Goal: Transaction & Acquisition: Purchase product/service

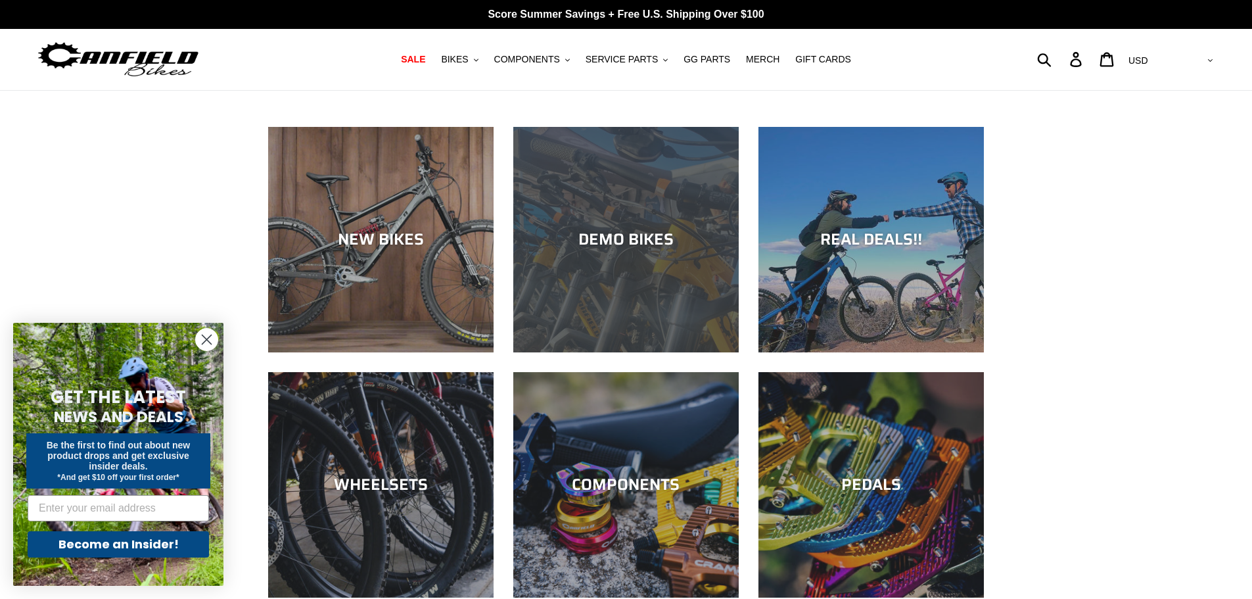
click at [655, 235] on div "DEMO BIKES" at bounding box center [625, 239] width 225 height 19
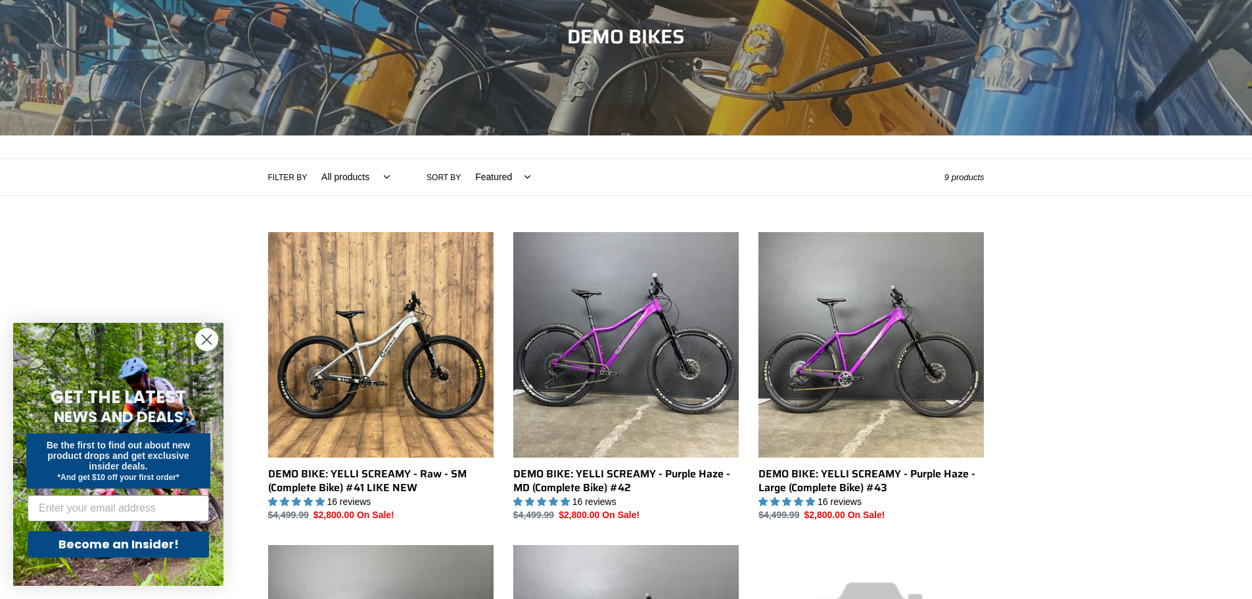
scroll to position [197, 0]
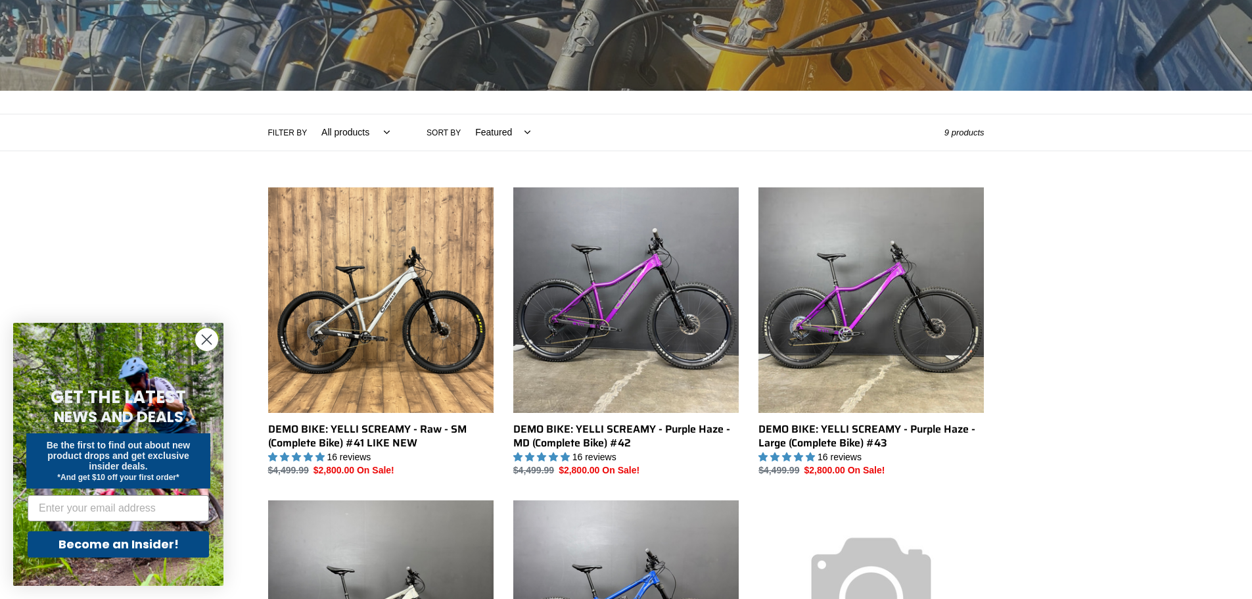
click at [199, 338] on circle "Close dialog" at bounding box center [207, 340] width 22 height 22
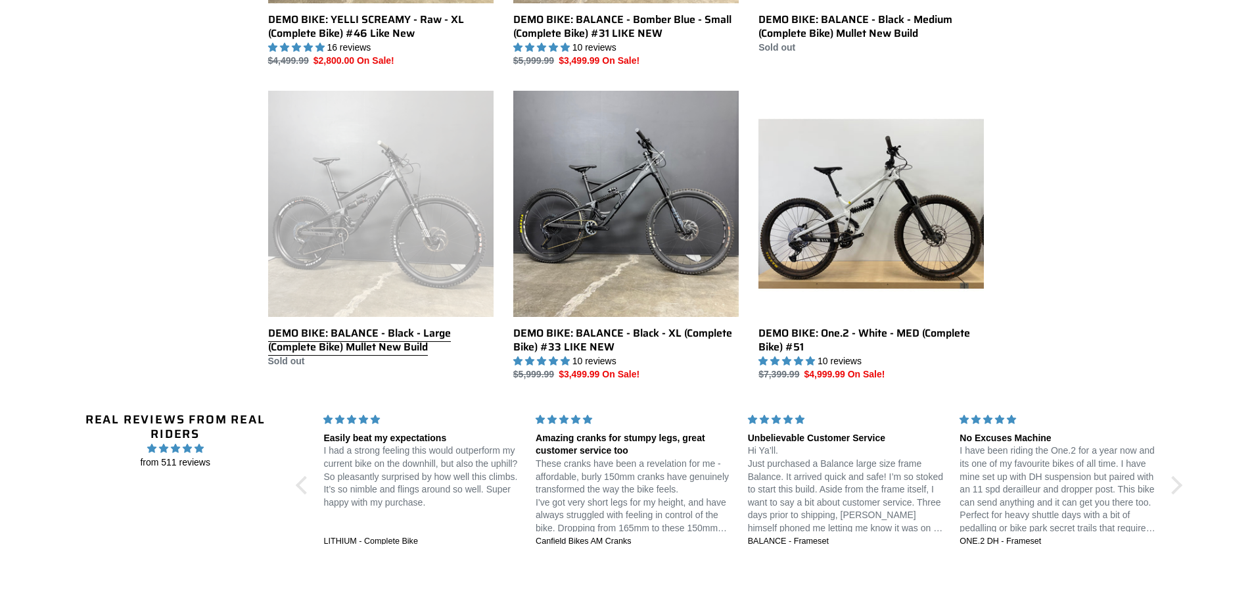
scroll to position [854, 0]
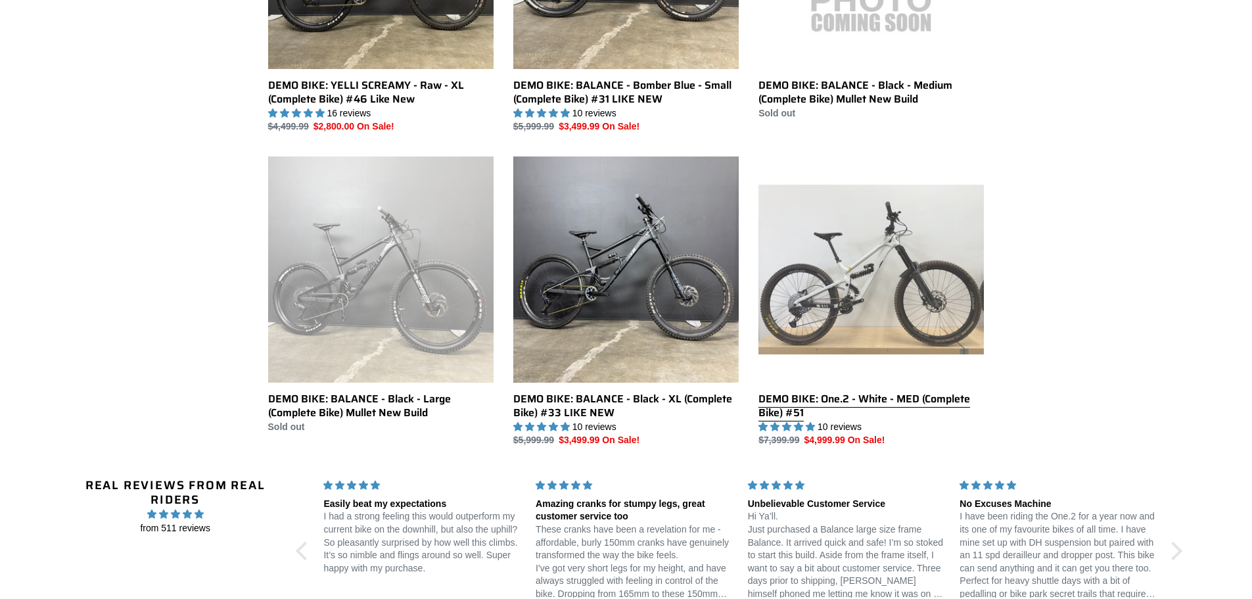
click at [887, 339] on link "DEMO BIKE: One.2 - White - MED (Complete Bike) #51" at bounding box center [871, 301] width 225 height 291
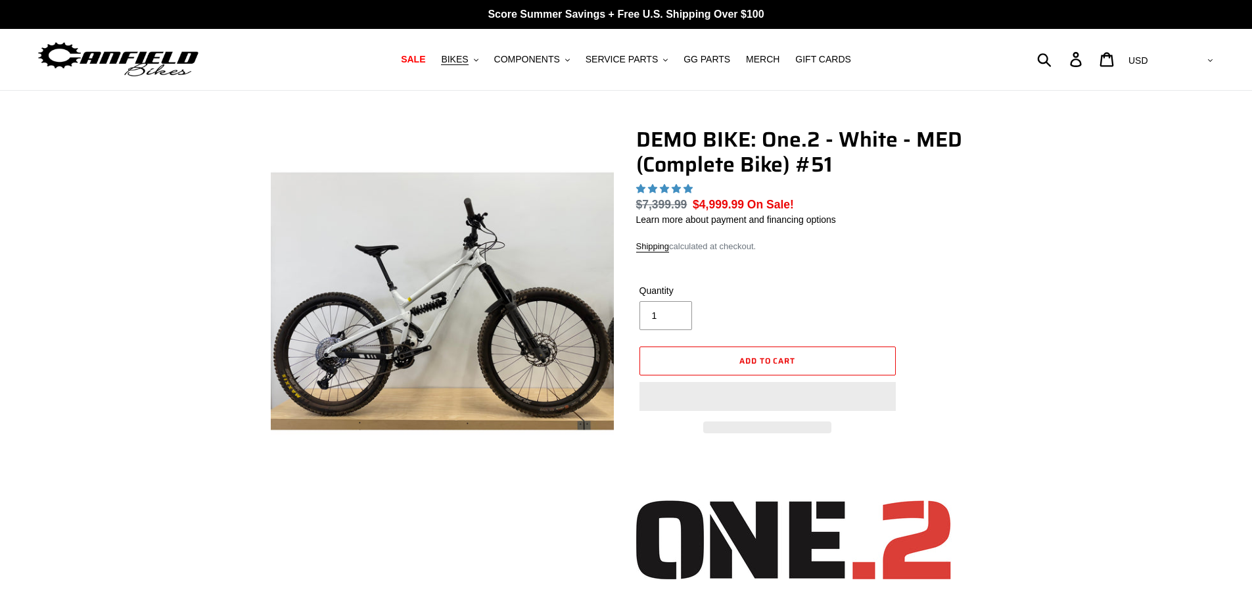
select select "highest-rating"
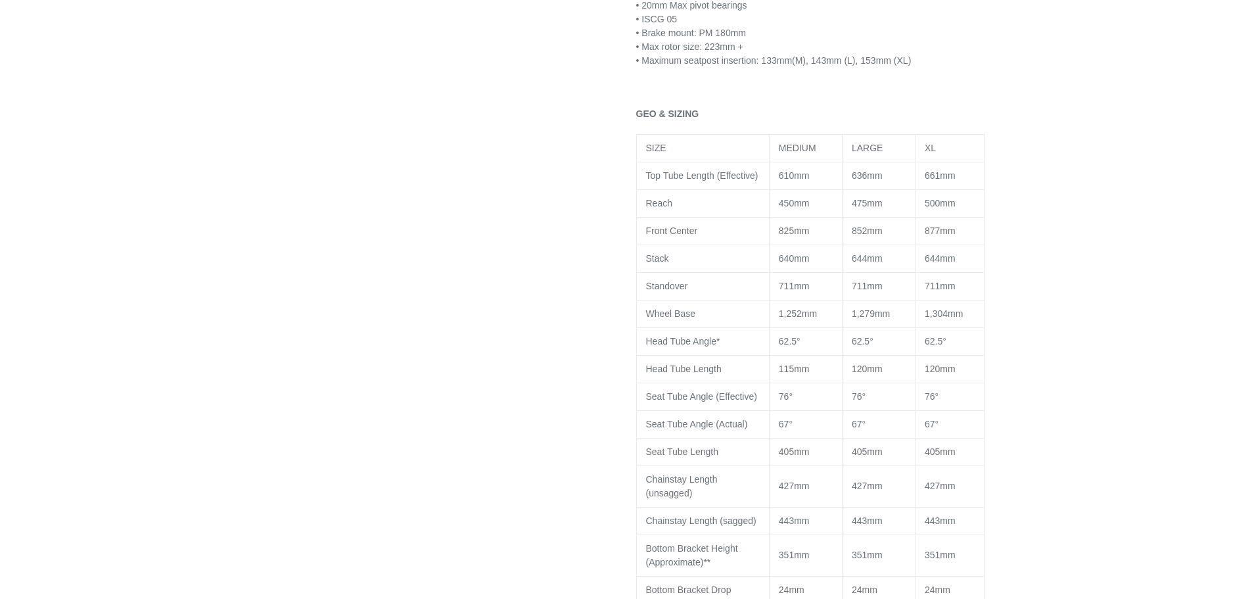
scroll to position [1840, 0]
